Goal: Check status: Check status

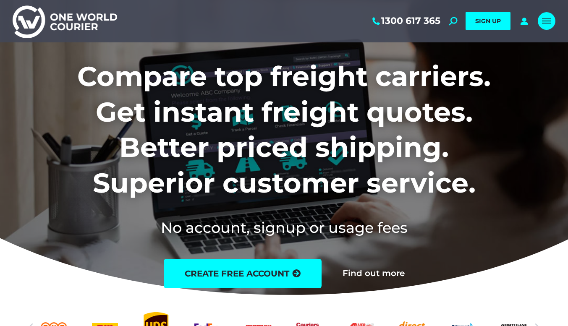
click at [550, 24] on link "Mobile menu icon" at bounding box center [547, 21] width 18 height 18
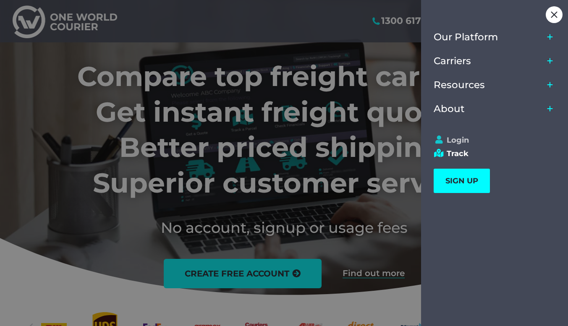
click at [453, 141] on link "Login" at bounding box center [491, 140] width 114 height 9
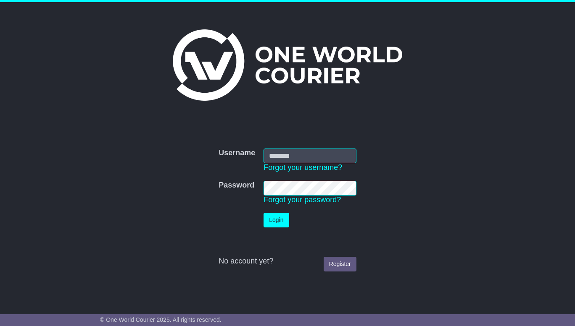
type input "**********"
click at [270, 228] on td "Login" at bounding box center [309, 220] width 101 height 23
click at [272, 222] on button "Login" at bounding box center [275, 220] width 25 height 15
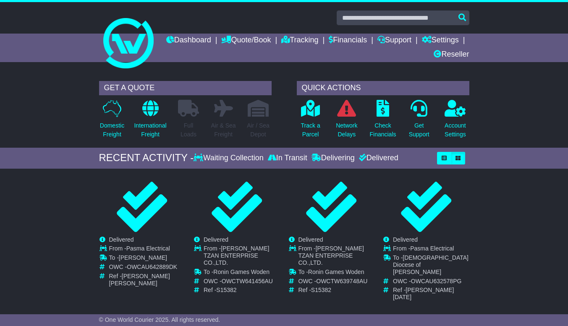
drag, startPoint x: 570, startPoint y: 68, endPoint x: 566, endPoint y: 65, distance: 5.5
click at [566, 65] on html "[EMAIL_ADDRESS][DOMAIN_NAME] Logout Operations Team [EMAIL_ADDRESS][DOMAIN_NAME…" at bounding box center [284, 163] width 568 height 326
click at [305, 133] on p "Track a Parcel" at bounding box center [310, 130] width 19 height 18
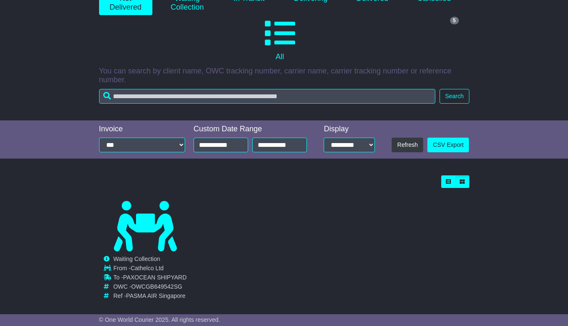
scroll to position [154, 0]
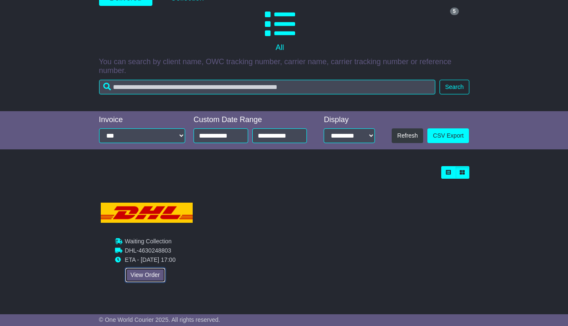
click at [142, 273] on link "View Order" at bounding box center [145, 275] width 40 height 15
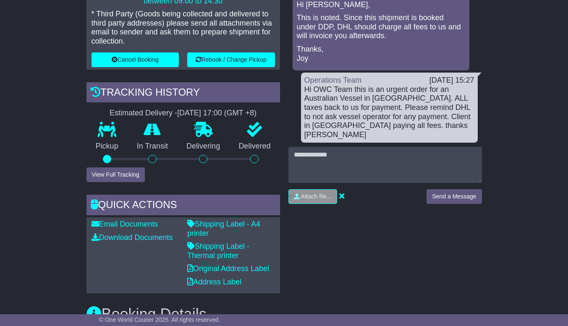
scroll to position [239, 0]
click at [106, 173] on button "View Full Tracking" at bounding box center [116, 174] width 58 height 15
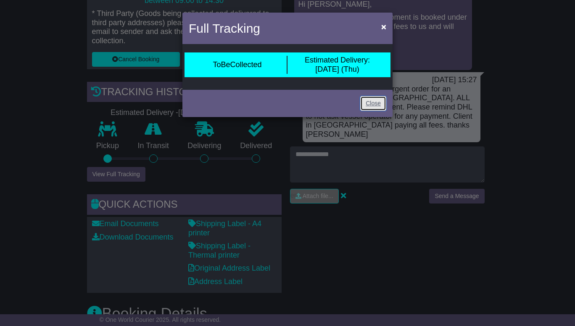
click at [365, 105] on link "Close" at bounding box center [373, 103] width 26 height 15
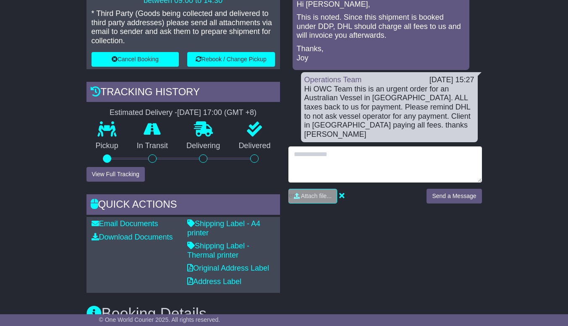
click at [345, 147] on textarea at bounding box center [386, 165] width 194 height 36
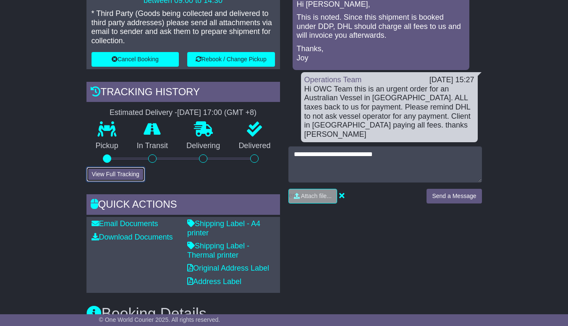
click at [115, 174] on button "View Full Tracking" at bounding box center [116, 174] width 58 height 15
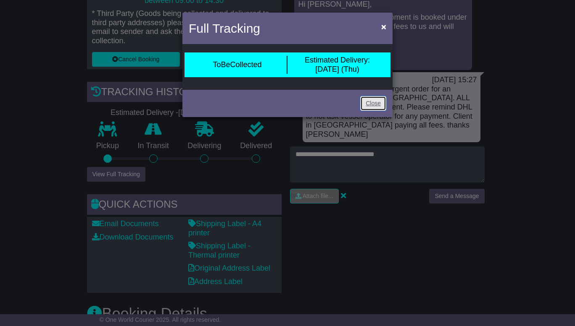
click at [374, 103] on link "Close" at bounding box center [373, 103] width 26 height 15
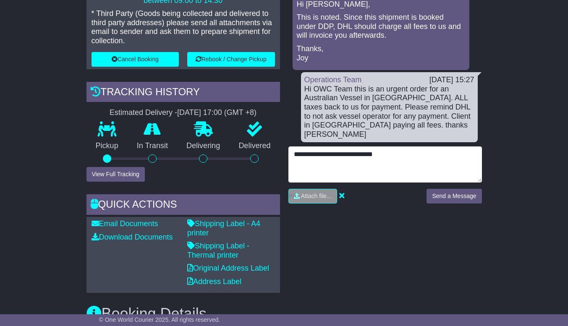
click at [425, 150] on textarea "**********" at bounding box center [386, 165] width 194 height 36
type textarea "**********"
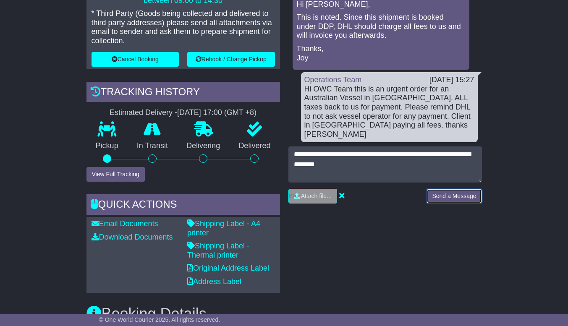
click at [471, 189] on button "Send a Message" at bounding box center [454, 196] width 55 height 15
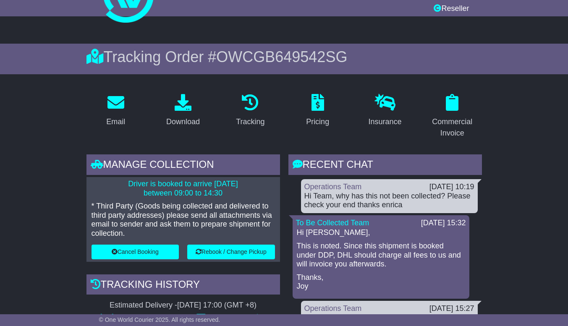
scroll to position [0, 0]
